Goal: Task Accomplishment & Management: Manage account settings

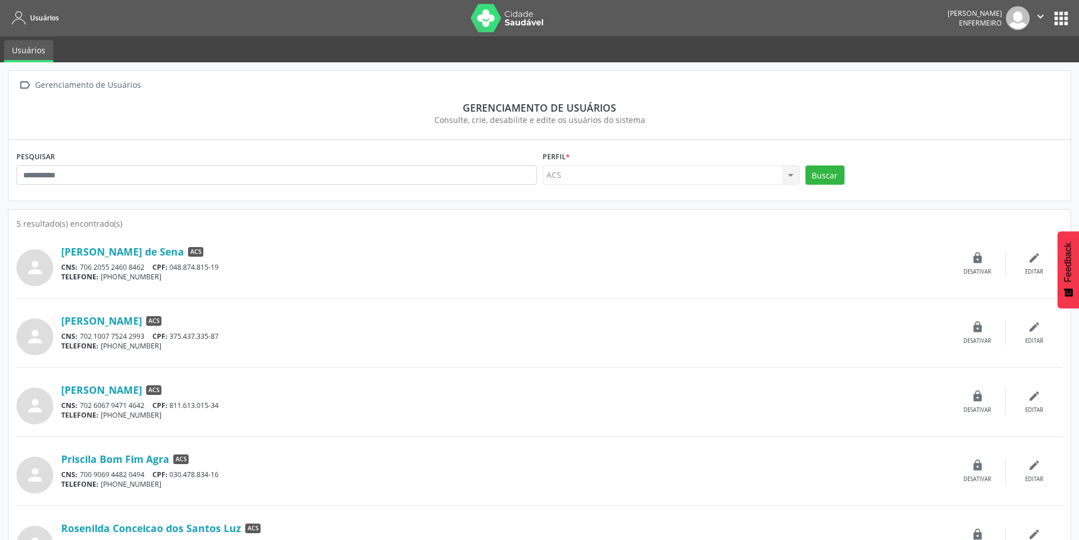
click at [1036, 12] on icon "" at bounding box center [1040, 16] width 12 height 12
click at [1006, 76] on link "Sair" at bounding box center [1011, 69] width 78 height 16
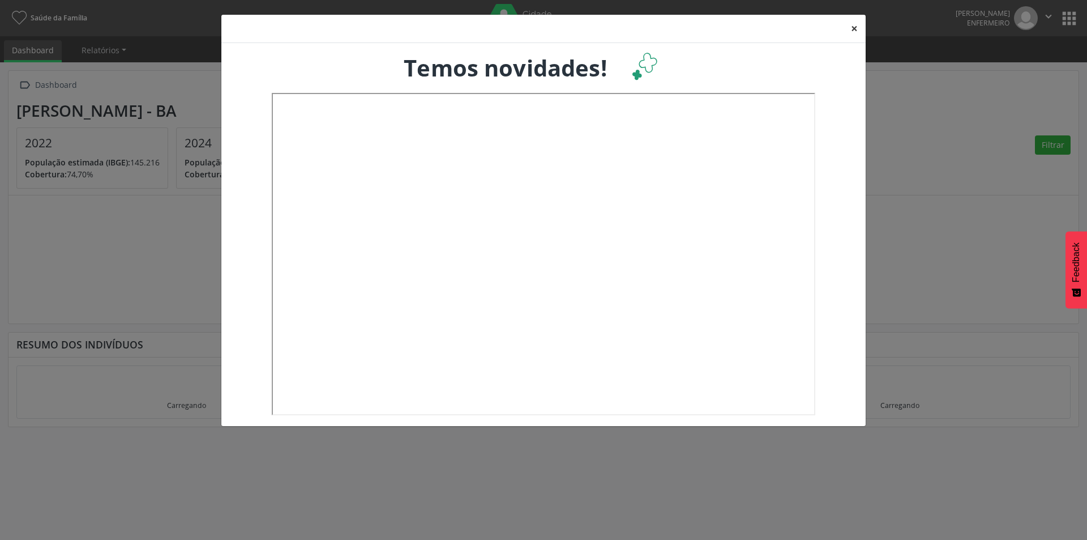
click at [853, 28] on button "×" at bounding box center [854, 29] width 23 height 28
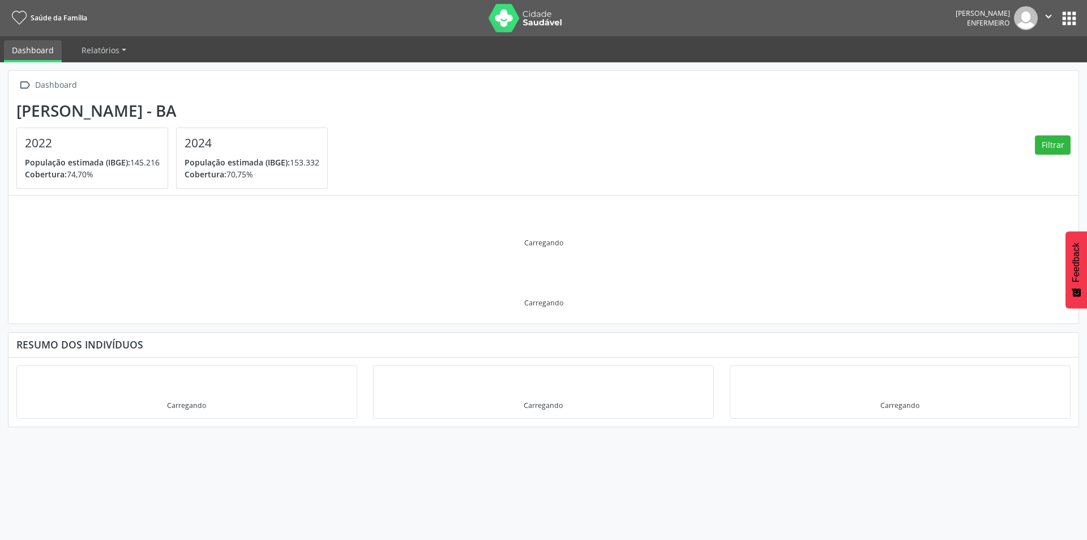
click at [534, 24] on img at bounding box center [526, 18] width 74 height 28
